Goal: Information Seeking & Learning: Learn about a topic

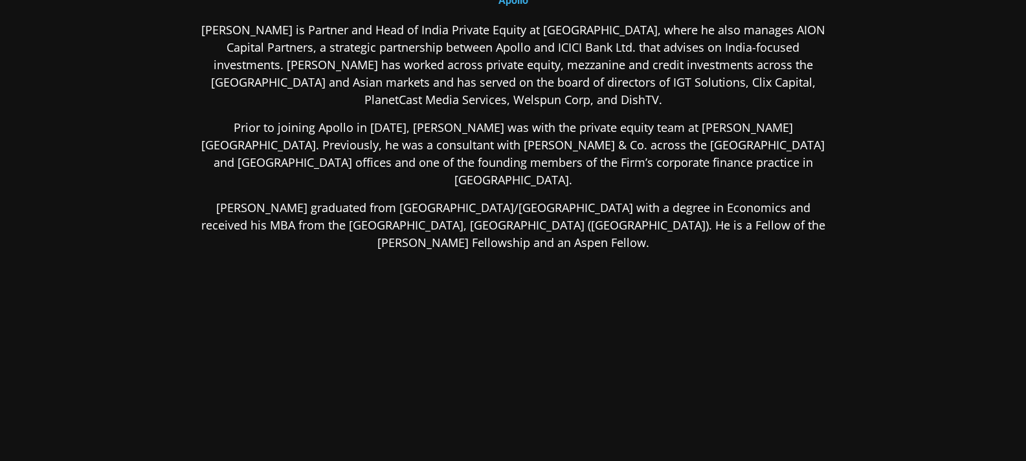
scroll to position [267, 0]
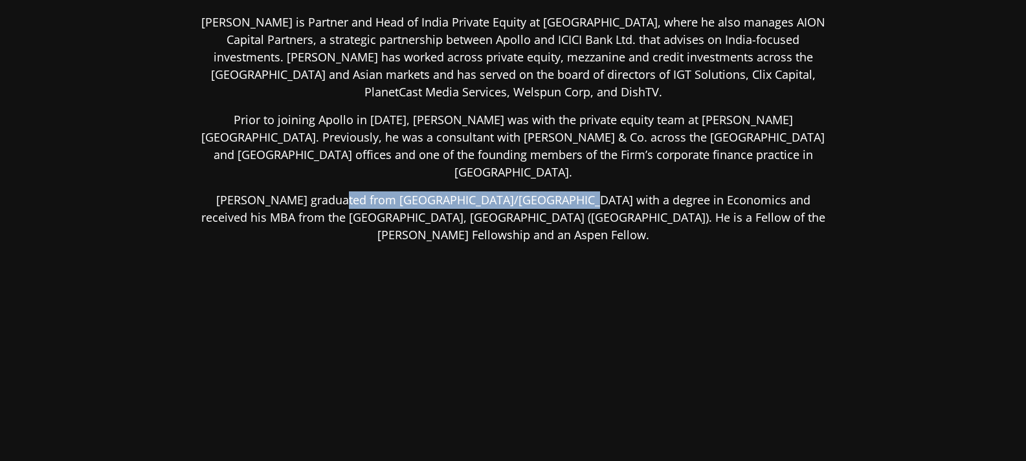
drag, startPoint x: 326, startPoint y: 164, endPoint x: 533, endPoint y: 162, distance: 206.4
click at [533, 192] on p "[PERSON_NAME] graduated from [GEOGRAPHIC_DATA]/[GEOGRAPHIC_DATA] with a degree …" at bounding box center [513, 218] width 629 height 52
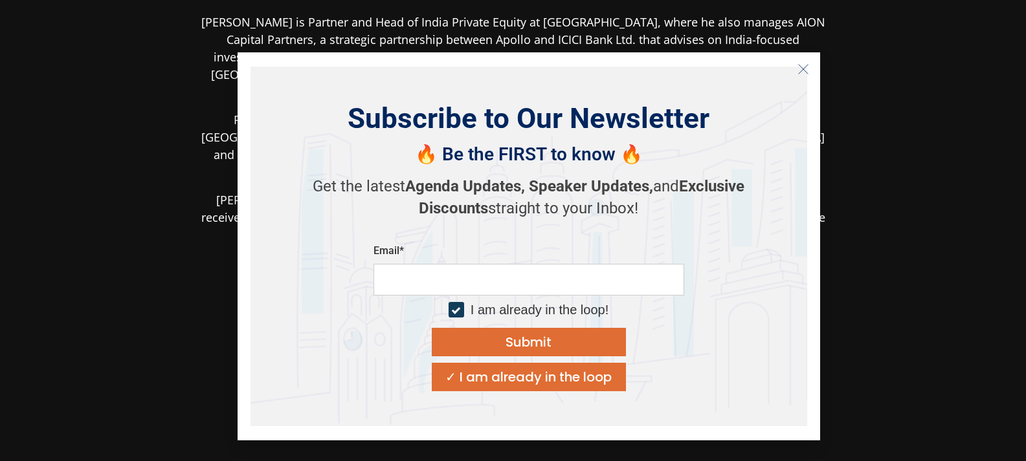
click at [1016, 219] on section "[PERSON_NAME] Partner & Head of [GEOGRAPHIC_DATA] Private Equity Apollo [PERSON…" at bounding box center [513, 114] width 1026 height 763
click at [804, 69] on icon "Close" at bounding box center [803, 69] width 12 height 12
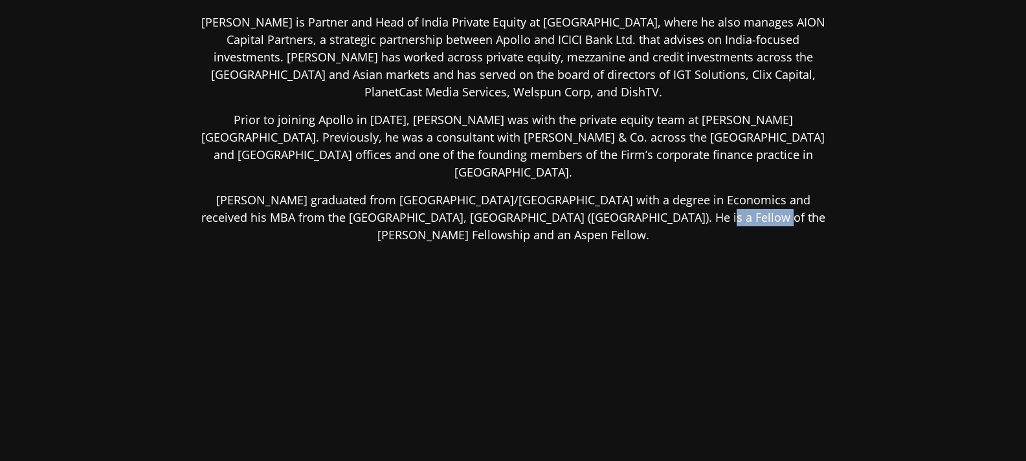
drag, startPoint x: 608, startPoint y: 181, endPoint x: 695, endPoint y: 177, distance: 86.8
click at [668, 192] on p "[PERSON_NAME] graduated from [GEOGRAPHIC_DATA]/[GEOGRAPHIC_DATA] with a degree …" at bounding box center [513, 218] width 629 height 52
drag, startPoint x: 727, startPoint y: 183, endPoint x: 784, endPoint y: 192, distance: 56.9
click at [758, 192] on p "[PERSON_NAME] graduated from [GEOGRAPHIC_DATA]/[GEOGRAPHIC_DATA] with a degree …" at bounding box center [513, 218] width 629 height 52
click at [483, 251] on div "[PERSON_NAME] is Partner and Head of India Private Equity at [GEOGRAPHIC_DATA],…" at bounding box center [513, 231] width 629 height 435
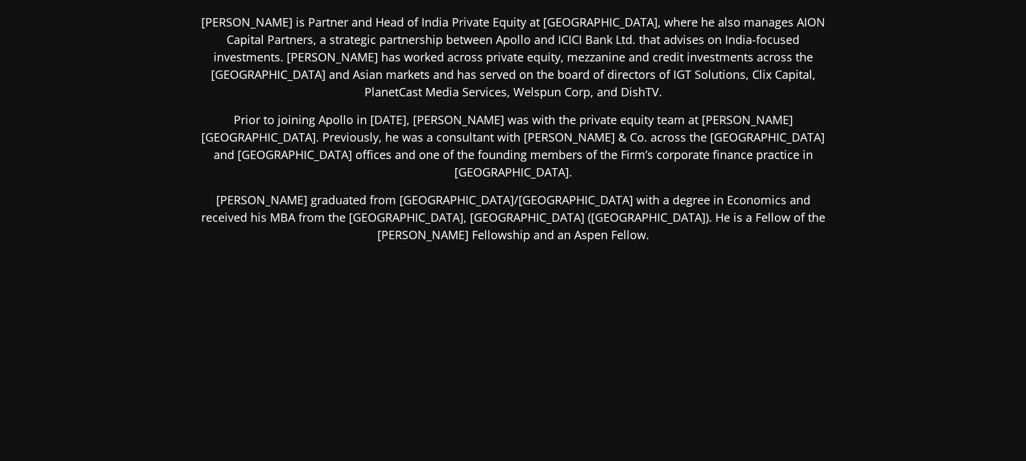
click at [491, 247] on div "[PERSON_NAME] is Partner and Head of India Private Equity at [GEOGRAPHIC_DATA],…" at bounding box center [513, 231] width 629 height 435
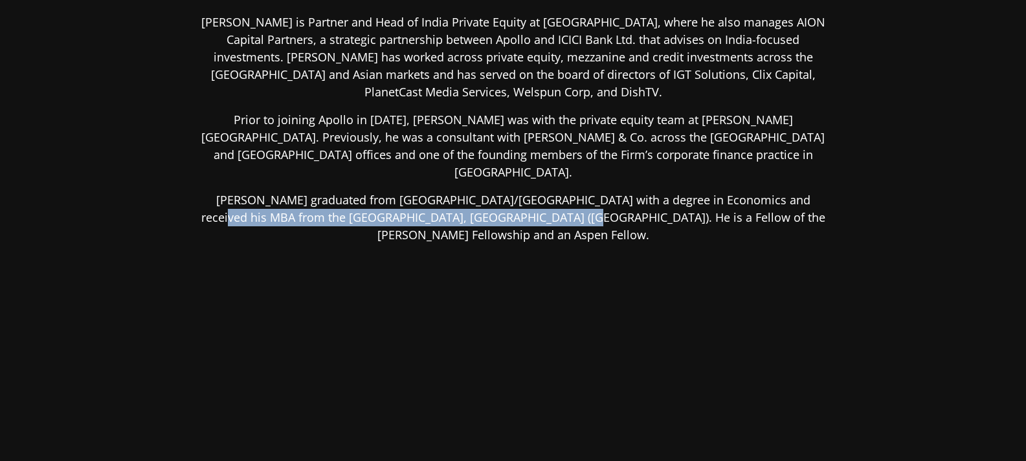
drag, startPoint x: 760, startPoint y: 158, endPoint x: 498, endPoint y: 182, distance: 263.8
click at [498, 192] on p "[PERSON_NAME] graduated from [GEOGRAPHIC_DATA]/[GEOGRAPHIC_DATA] with a degree …" at bounding box center [513, 218] width 629 height 52
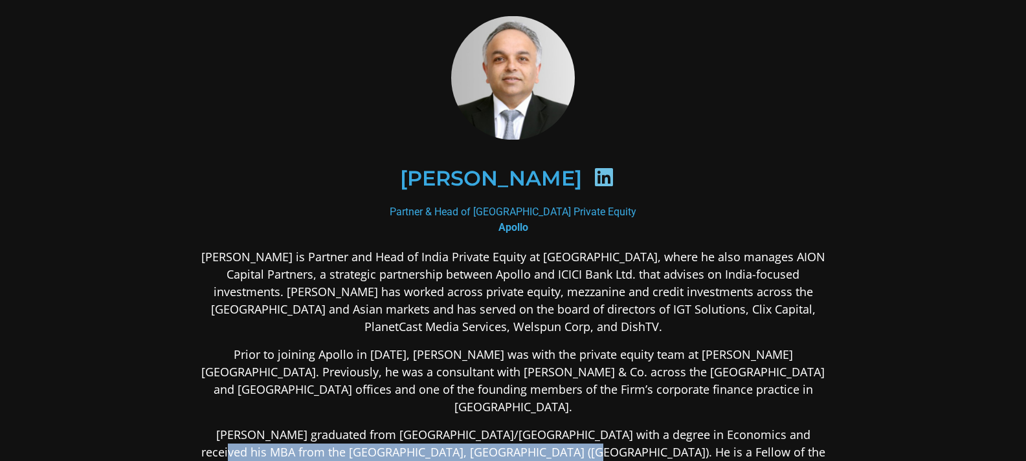
scroll to position [0, 0]
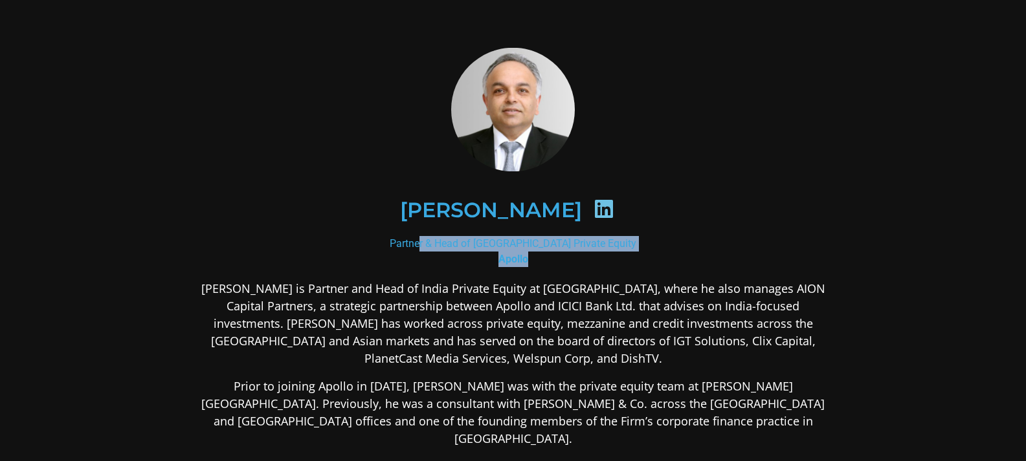
drag, startPoint x: 432, startPoint y: 241, endPoint x: 633, endPoint y: 259, distance: 201.4
click at [633, 259] on div "Partner & Head of [GEOGRAPHIC_DATA] Private Equity Apollo" at bounding box center [513, 251] width 629 height 31
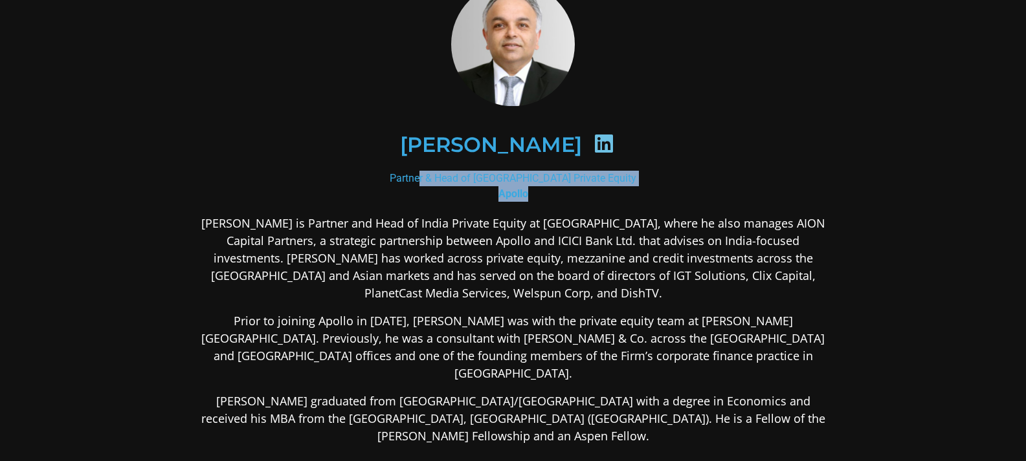
scroll to position [129, 0]
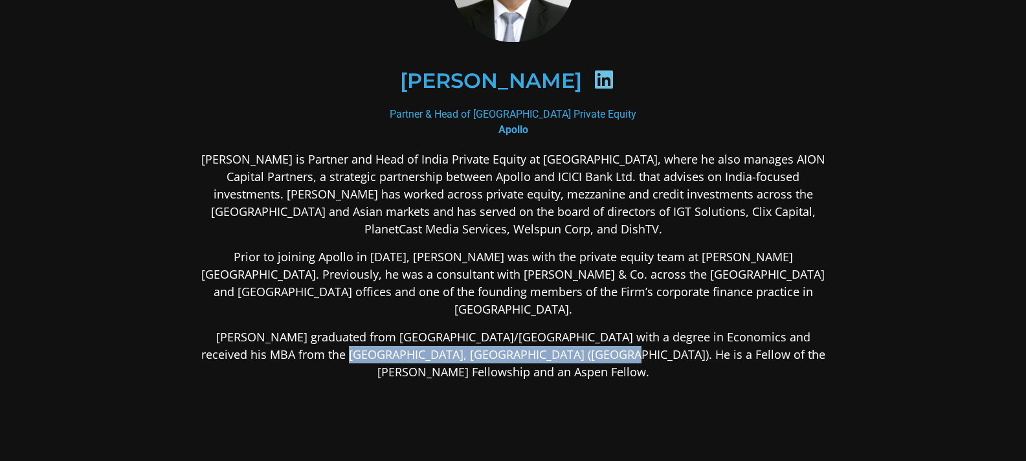
drag, startPoint x: 259, startPoint y: 321, endPoint x: 525, endPoint y: 325, distance: 266.0
click at [525, 329] on p "[PERSON_NAME] graduated from [GEOGRAPHIC_DATA]/[GEOGRAPHIC_DATA] with a degree …" at bounding box center [513, 355] width 629 height 52
drag, startPoint x: 250, startPoint y: 319, endPoint x: 527, endPoint y: 324, distance: 277.6
click at [527, 329] on p "[PERSON_NAME] graduated from [GEOGRAPHIC_DATA]/[GEOGRAPHIC_DATA] with a degree …" at bounding box center [513, 355] width 629 height 52
